Goal: Find contact information: Find contact information

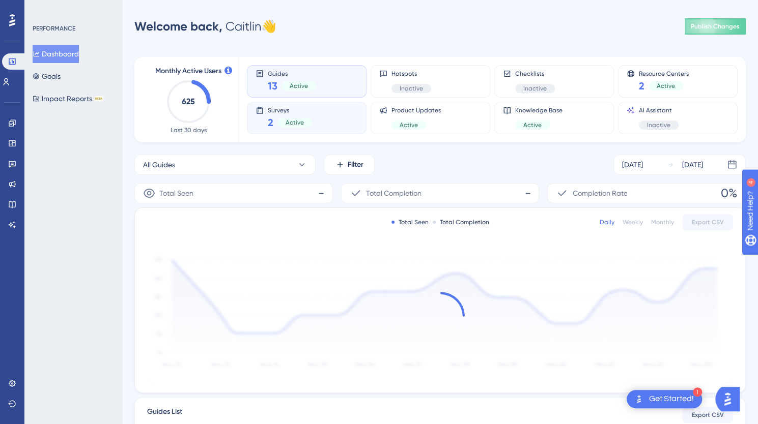
click at [292, 119] on span "Active" at bounding box center [294, 123] width 18 height 8
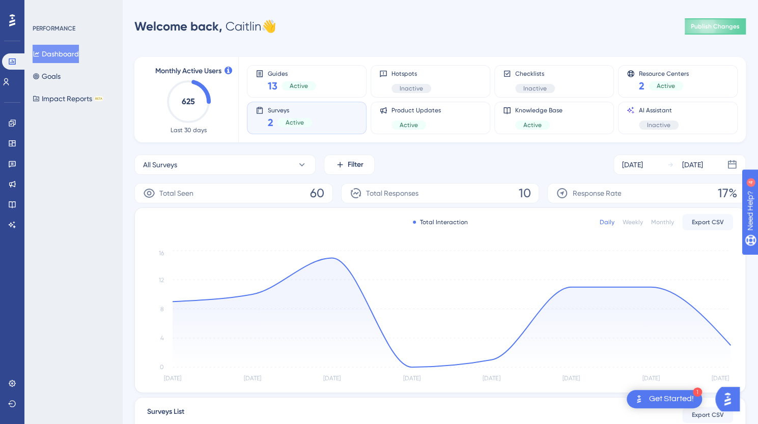
scroll to position [151, 0]
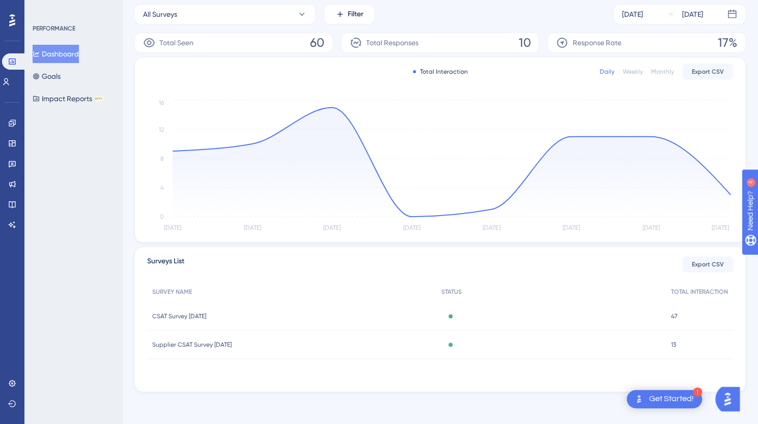
click at [314, 313] on div "CSAT Survey [DATE] CSAT Survey [DATE]" at bounding box center [291, 316] width 289 height 28
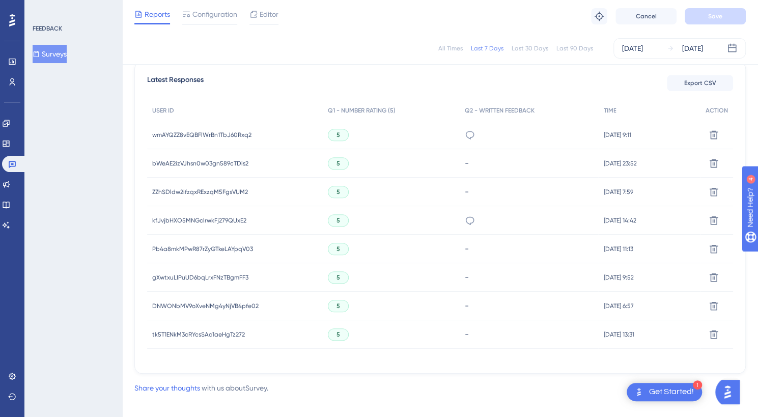
scroll to position [300, 0]
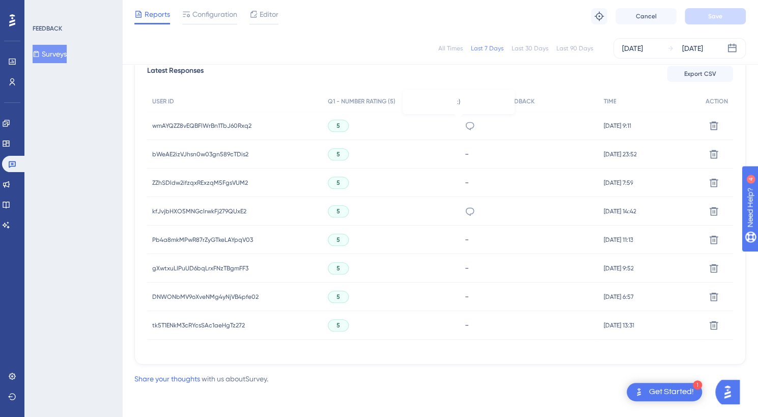
click at [465, 122] on icon at bounding box center [469, 126] width 9 height 8
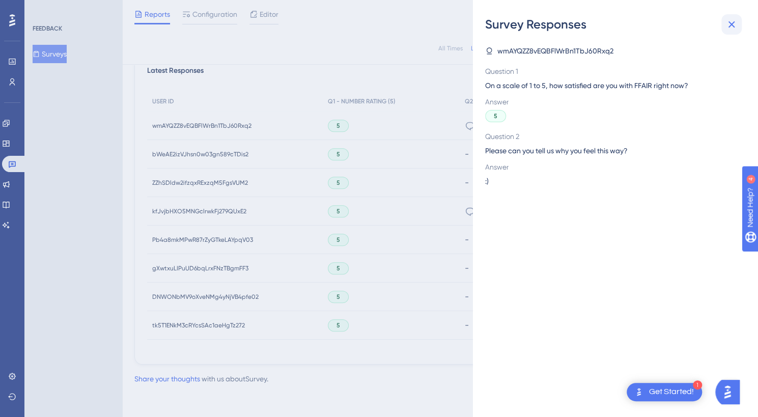
click at [731, 25] on icon at bounding box center [731, 24] width 12 height 12
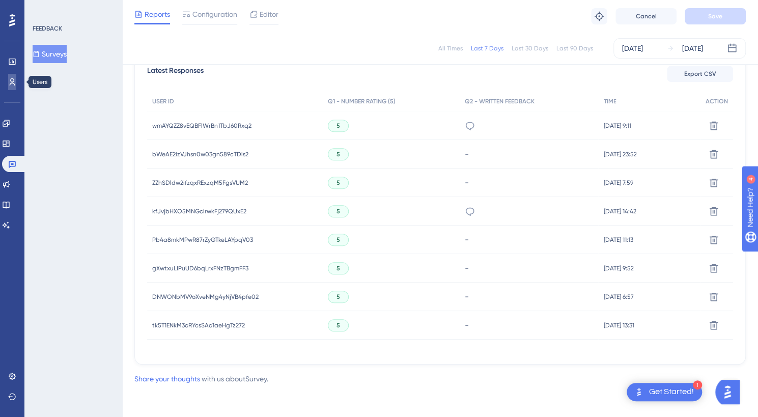
click at [8, 77] on link at bounding box center [12, 82] width 8 height 16
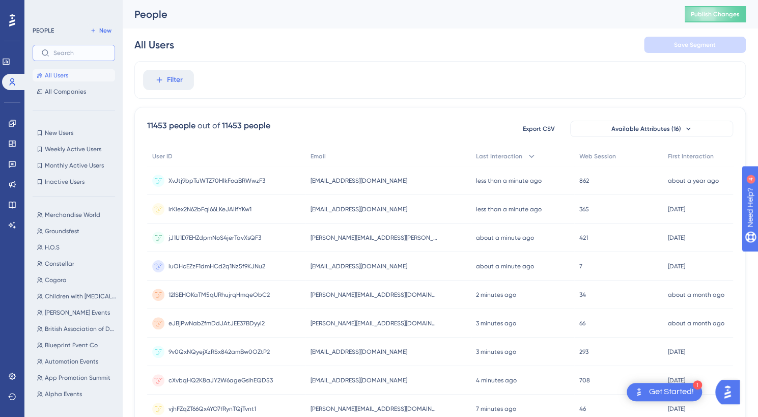
click at [73, 53] on input "text" at bounding box center [79, 52] width 53 height 7
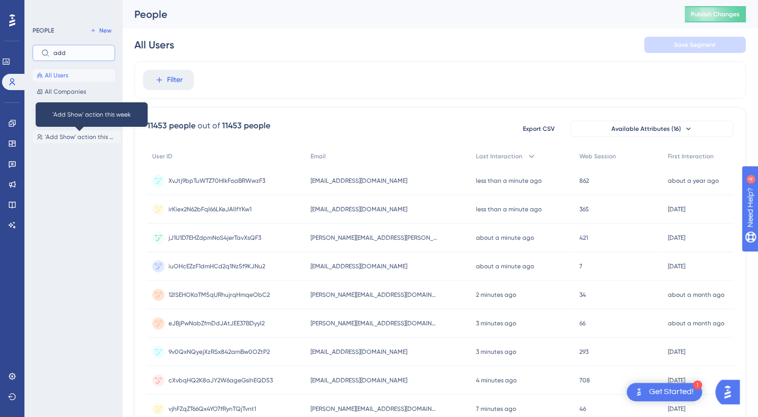
type input "add"
click at [76, 137] on span "'Add Show' action this week" at bounding box center [81, 137] width 72 height 8
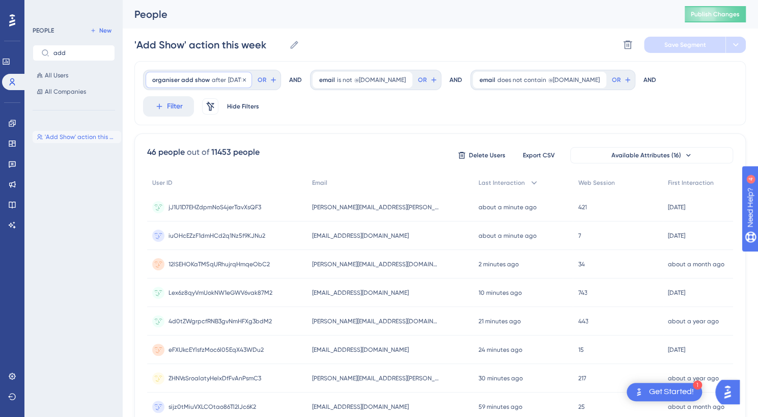
click at [187, 81] on span "organiser add show" at bounding box center [181, 80] width 58 height 8
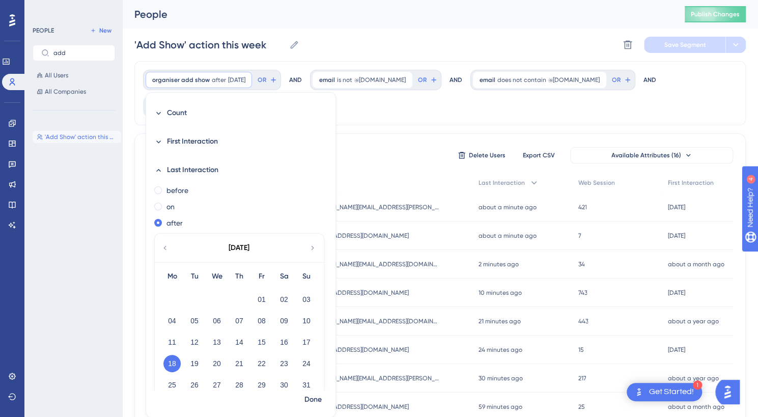
click at [311, 249] on icon at bounding box center [312, 248] width 3 height 4
click at [196, 360] on button "23" at bounding box center [194, 363] width 17 height 17
click at [309, 397] on span "Done" at bounding box center [312, 399] width 17 height 12
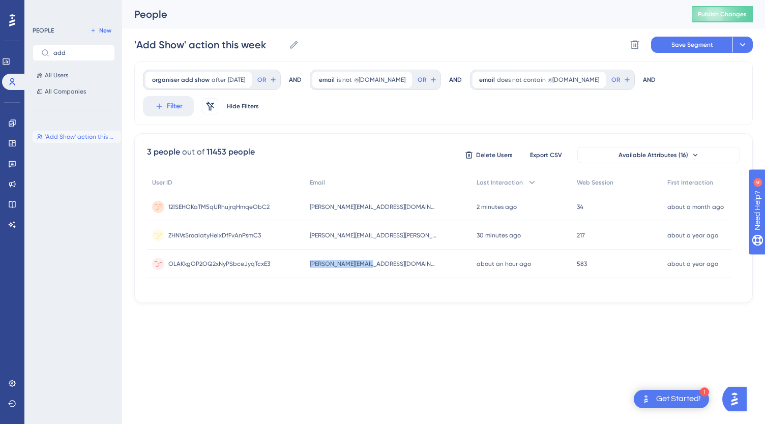
drag, startPoint x: 394, startPoint y: 239, endPoint x: 296, endPoint y: 232, distance: 97.9
click at [0, 0] on div "OLAKkgOP2OQ2xNyPSbceJyqTcxE3 OLAKkgOP2OQ2xNyPSbceJyqTcxE3 [PERSON_NAME][EMAIL_A…" at bounding box center [0, 0] width 0 height 0
copy div "OLAKkgOP2OQ2xNyPSbceJyqTcxE3 [PERSON_NAME][EMAIL_ADDRESS][DOMAIN_NAME]"
drag, startPoint x: 414, startPoint y: 209, endPoint x: 304, endPoint y: 206, distance: 110.0
click at [0, 0] on div "ZHNVsSroalatyHelxDfFvAnPsmC3 ZHNVsSroalatyHelxDfFvAnPsmC3 [PERSON_NAME][EMAIL_A…" at bounding box center [0, 0] width 0 height 0
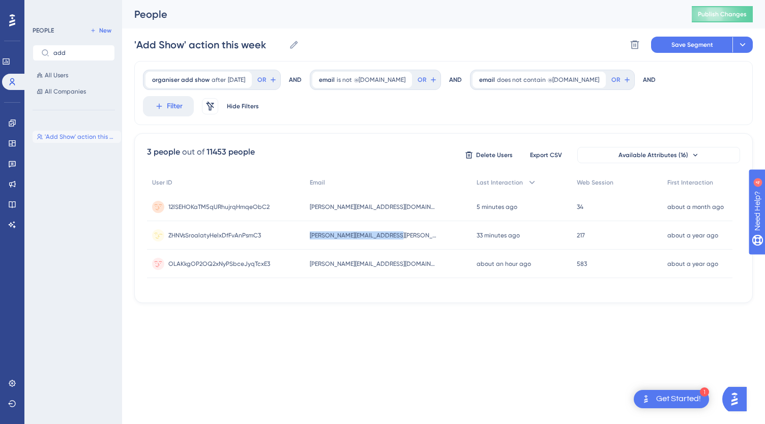
copy div "ZHNVsSroalatyHelxDfFvAnPsmC3 [PERSON_NAME][EMAIL_ADDRESS][PERSON_NAME][DOMAIN_N…"
